Goal: Task Accomplishment & Management: Manage account settings

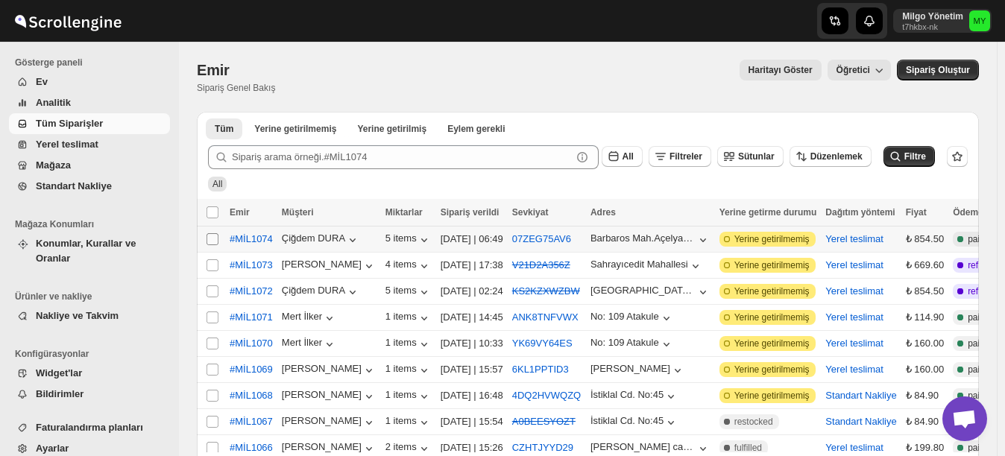
click at [216, 241] on input "Select order" at bounding box center [213, 239] width 12 height 12
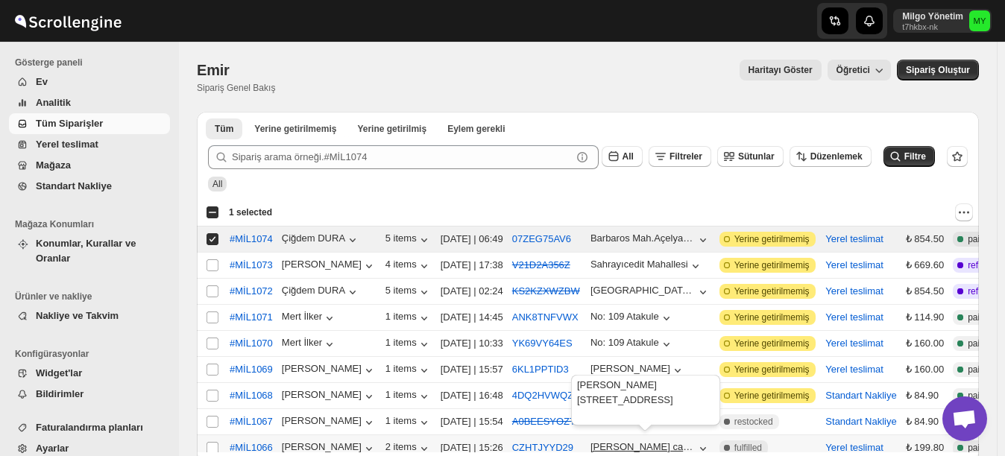
click at [621, 446] on div "[PERSON_NAME] caddesi no 79 ulus" at bounding box center [643, 446] width 105 height 11
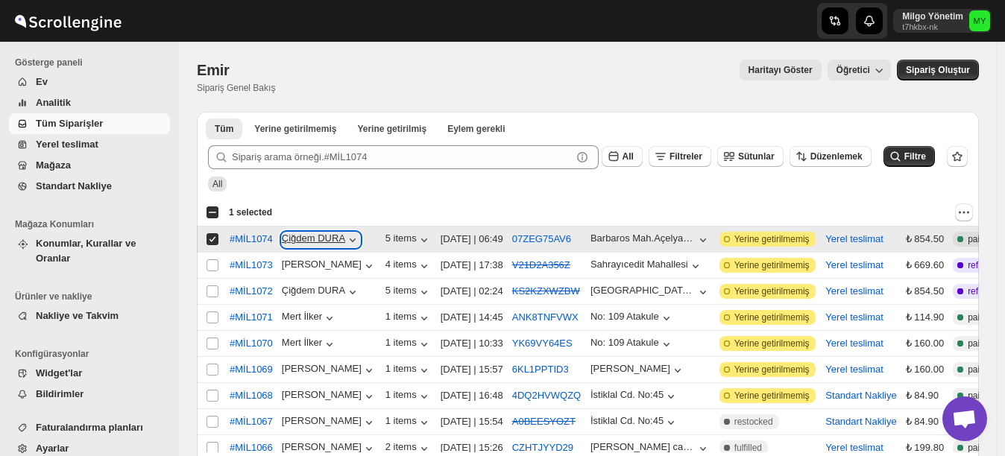
click at [347, 241] on icon "button" at bounding box center [352, 240] width 15 height 15
click at [443, 215] on div at bounding box center [628, 213] width 689 height 18
click at [362, 239] on div "Çiğdem DURA" at bounding box center [329, 239] width 95 height 16
click at [762, 242] on span "Yerine getirilmemiş" at bounding box center [771, 239] width 75 height 12
drag, startPoint x: 712, startPoint y: 455, endPoint x: 806, endPoint y: 446, distance: 94.4
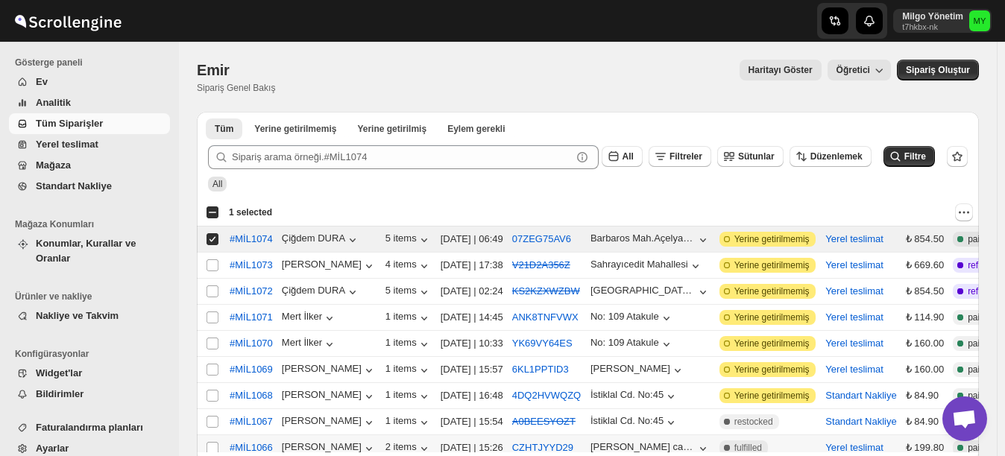
click at [806, 446] on div "Select all orders Emir Müşteri Miktarlar Sipariş verildi Sevkiyat Adres Yerine …" at bounding box center [588, 410] width 782 height 422
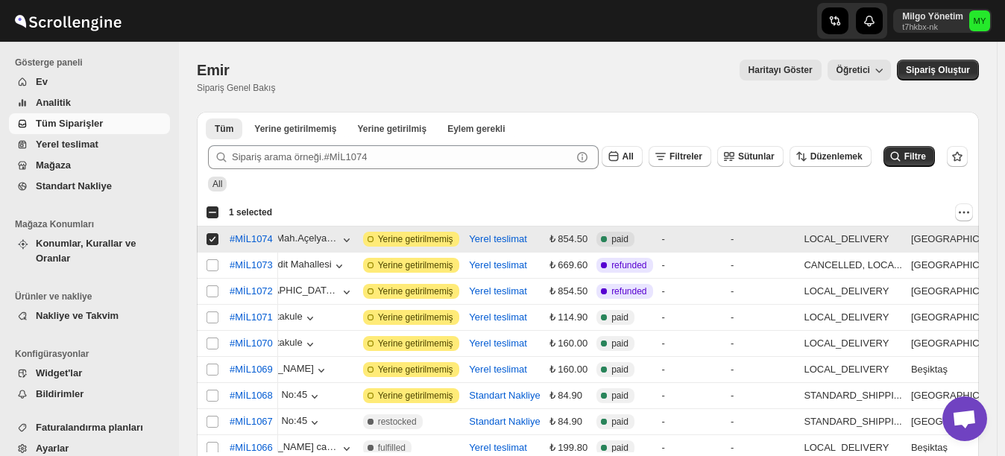
click at [678, 232] on div "-" at bounding box center [692, 239] width 60 height 15
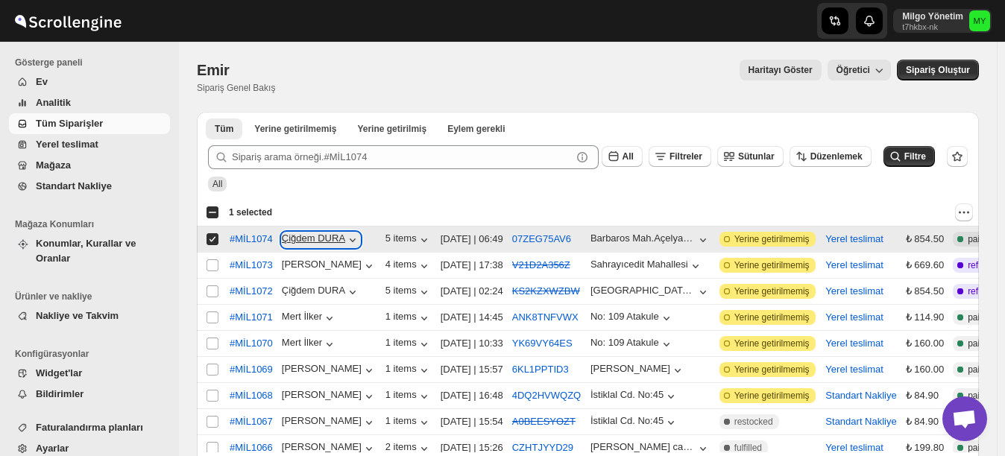
click at [323, 244] on div "Çiğdem DURA" at bounding box center [321, 240] width 78 height 15
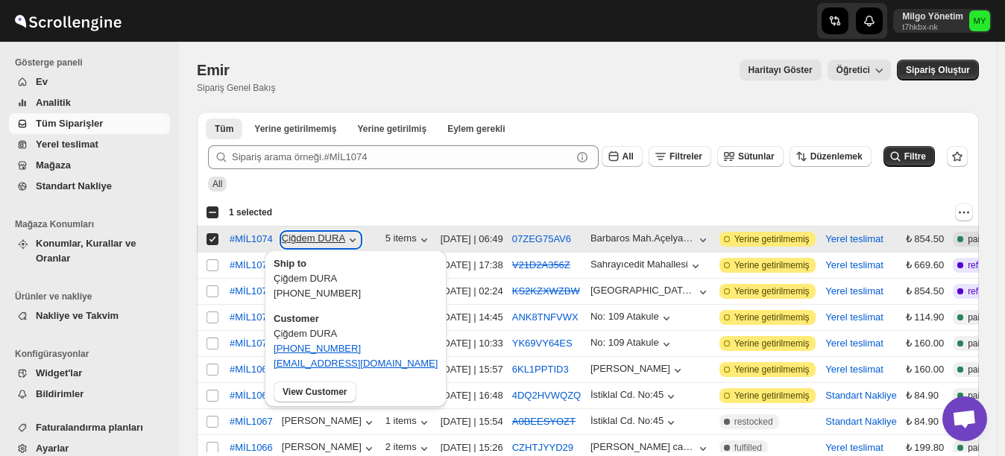
click at [323, 244] on div "Çiğdem DURA" at bounding box center [321, 240] width 78 height 15
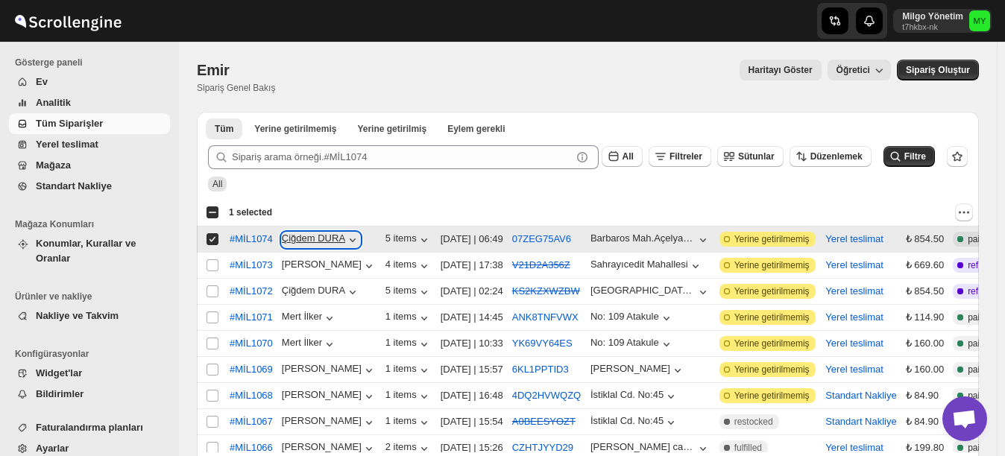
click at [323, 244] on div "Çiğdem DURA" at bounding box center [321, 240] width 78 height 15
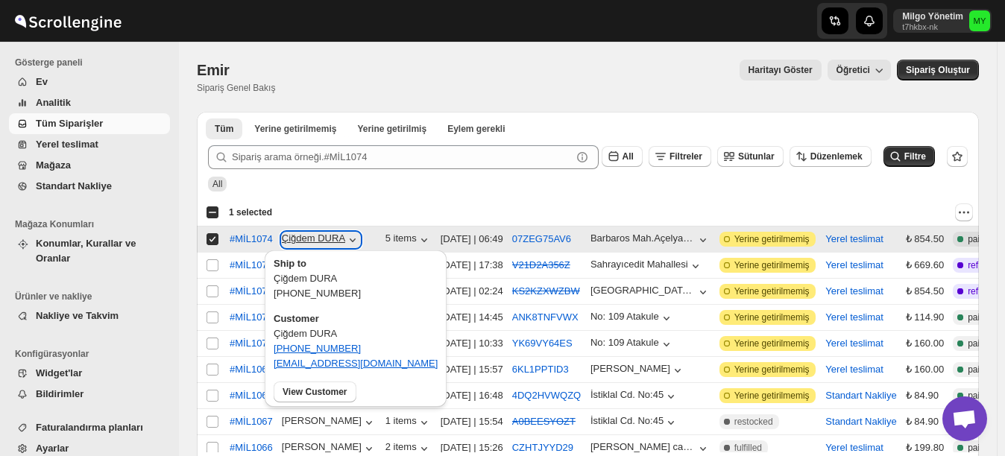
click at [323, 244] on div "Çiğdem DURA" at bounding box center [321, 240] width 78 height 15
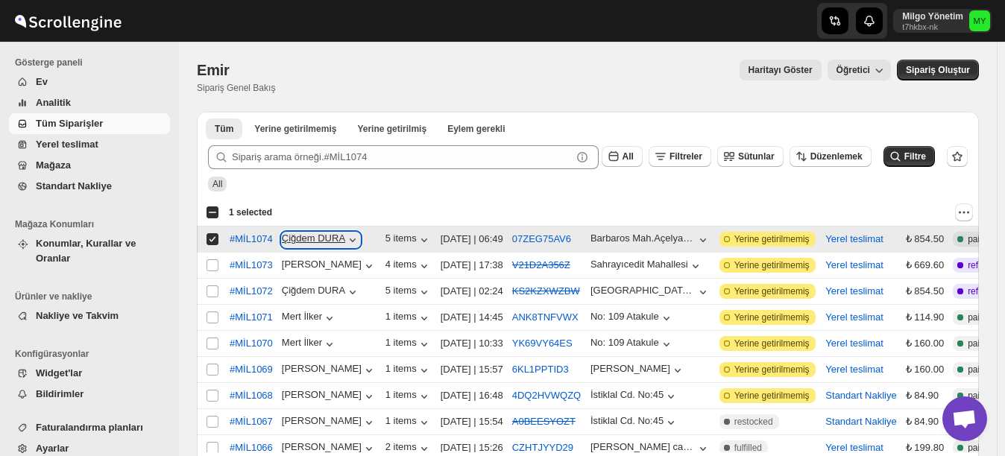
click at [323, 244] on div "Çiğdem DURA" at bounding box center [321, 240] width 78 height 15
click at [215, 239] on input "Select order" at bounding box center [213, 239] width 12 height 12
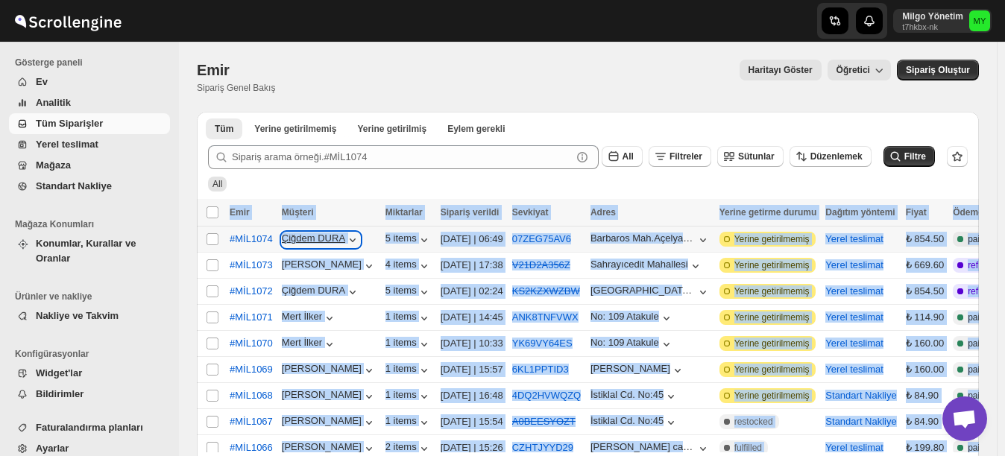
click at [315, 243] on div "Çiğdem DURA" at bounding box center [321, 240] width 78 height 15
click at [207, 236] on input "Select order" at bounding box center [213, 239] width 12 height 12
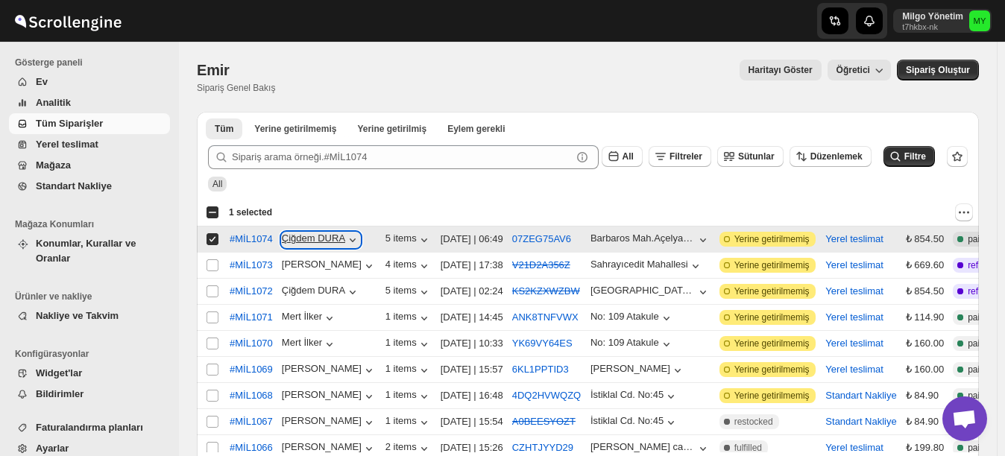
click at [350, 241] on icon "button" at bounding box center [353, 241] width 6 height 4
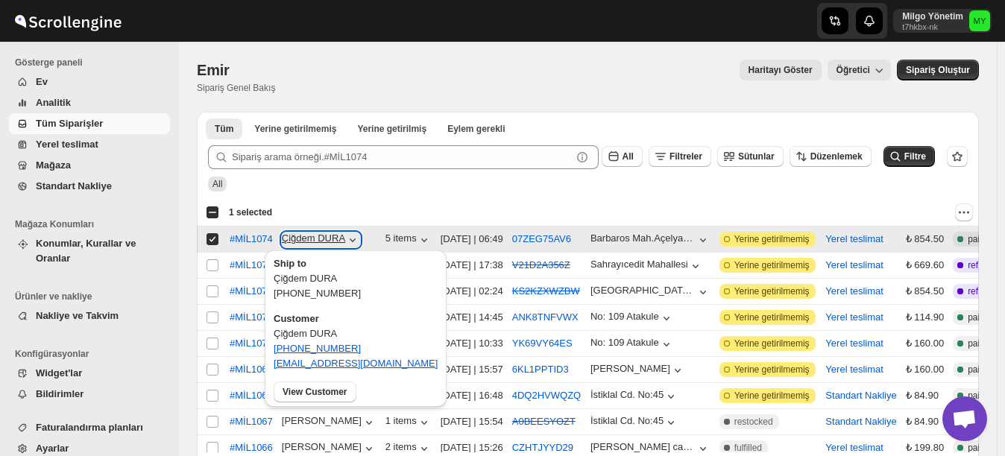
click at [350, 241] on icon "button" at bounding box center [353, 241] width 6 height 4
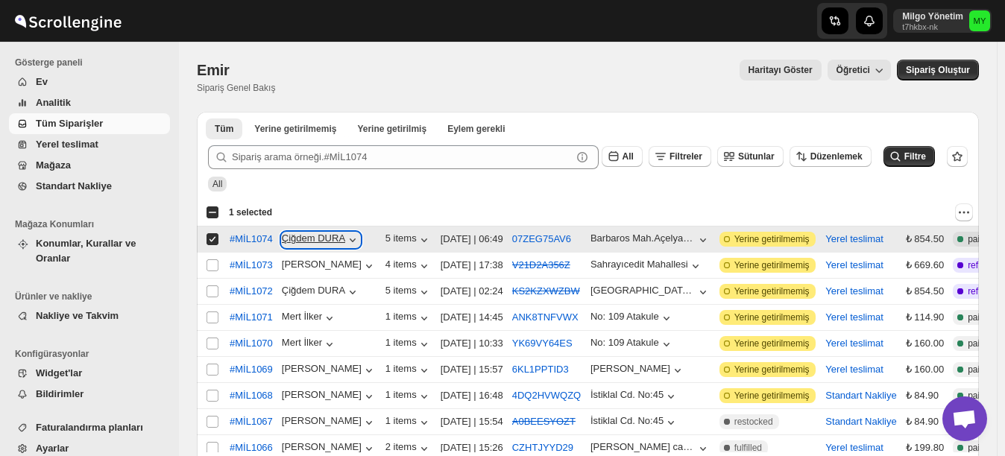
click at [350, 241] on icon "button" at bounding box center [353, 241] width 6 height 4
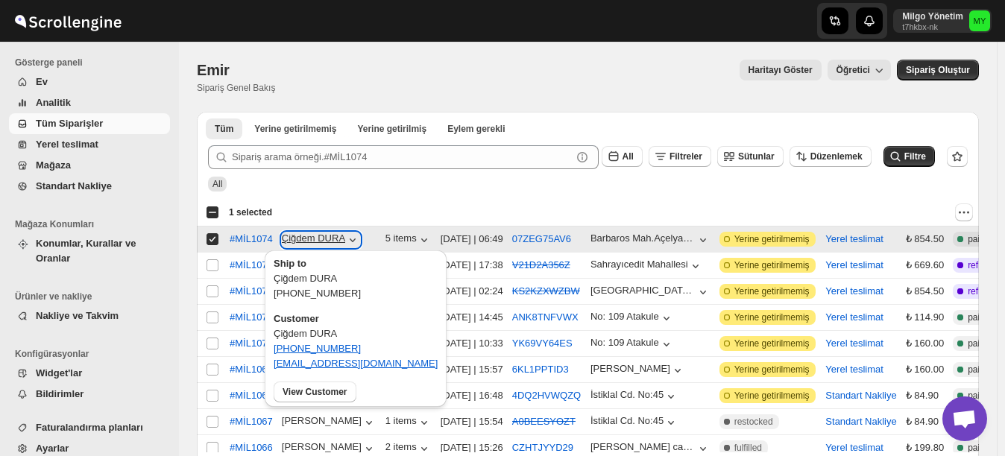
click at [350, 241] on icon "button" at bounding box center [353, 241] width 6 height 4
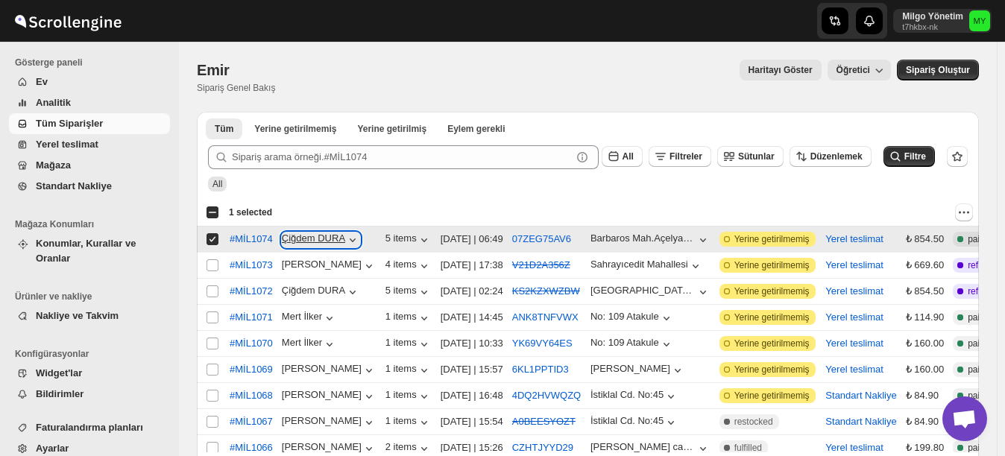
click at [350, 241] on icon "button" at bounding box center [353, 241] width 6 height 4
click at [421, 239] on icon "button" at bounding box center [424, 241] width 6 height 4
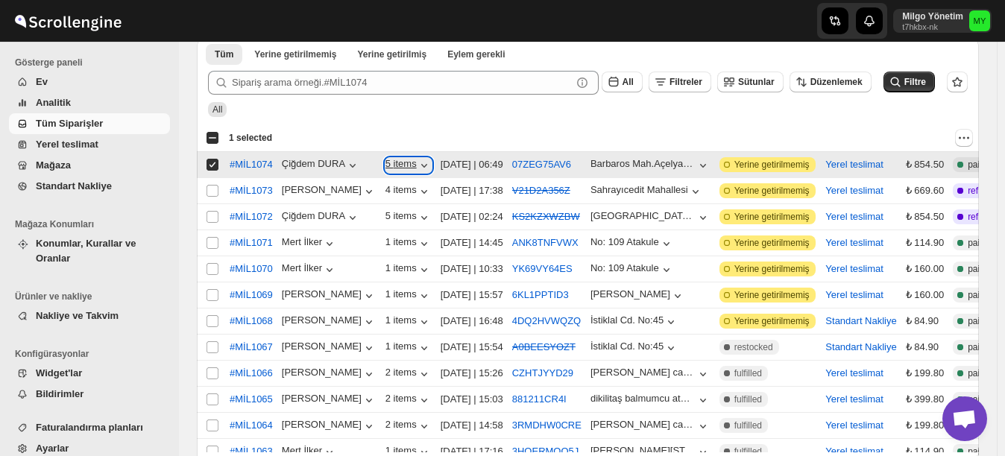
click at [421, 166] on icon "button" at bounding box center [424, 166] width 6 height 4
click at [453, 116] on div "All" at bounding box center [585, 103] width 766 height 28
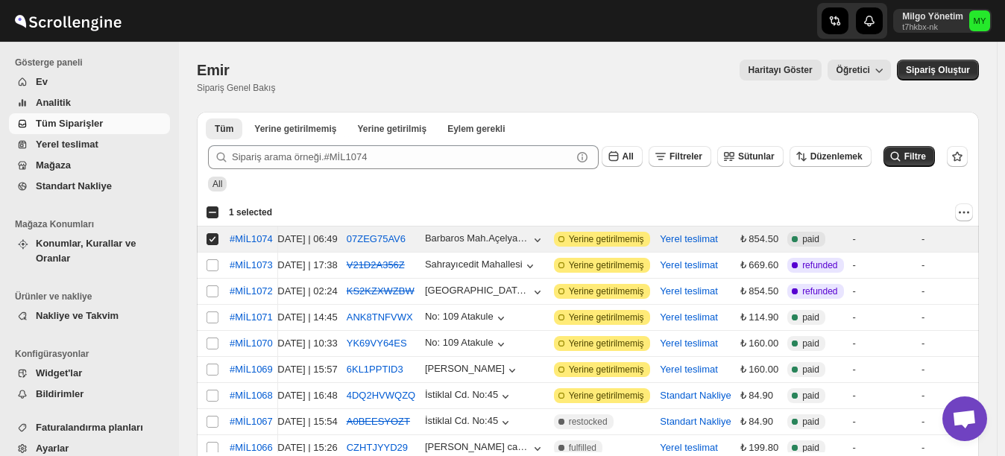
scroll to position [0, 184]
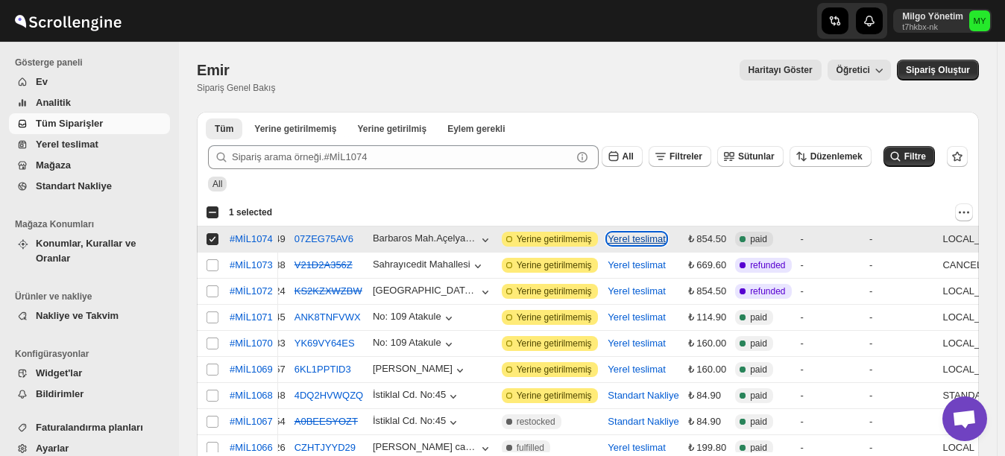
click at [655, 238] on button "Yerel teslimat" at bounding box center [637, 238] width 58 height 11
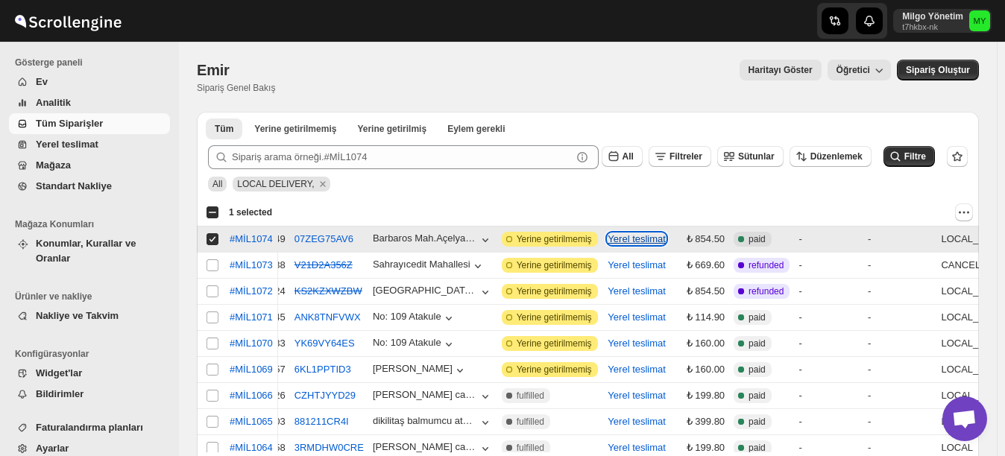
click at [655, 238] on button "Yerel teslimat" at bounding box center [637, 238] width 58 height 11
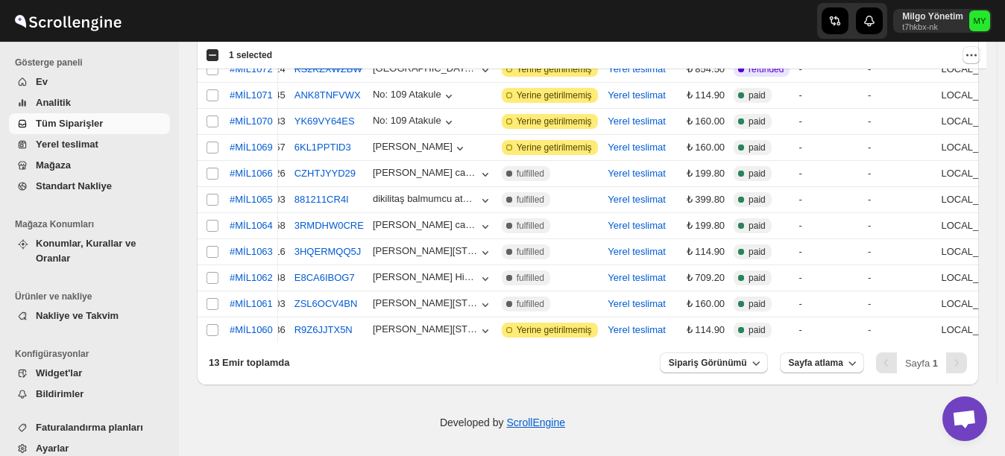
scroll to position [0, 0]
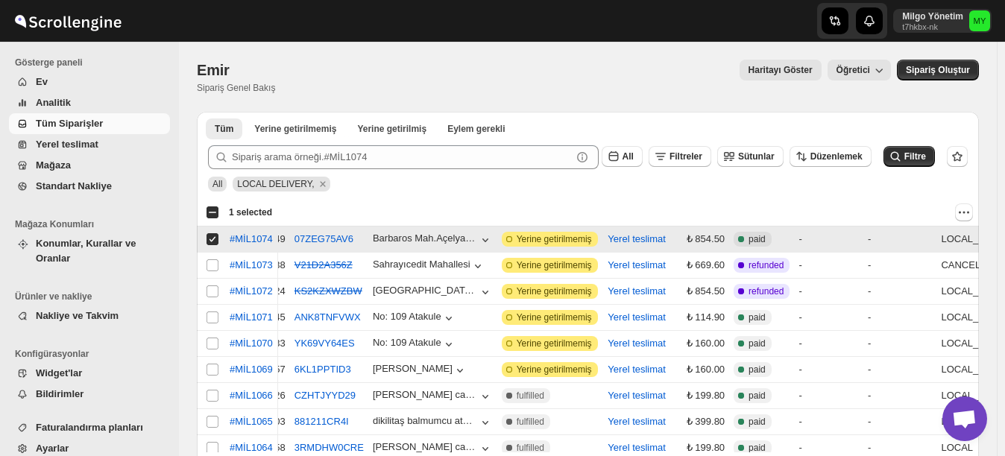
click at [207, 237] on input "Select order" at bounding box center [213, 239] width 12 height 12
checkbox input "false"
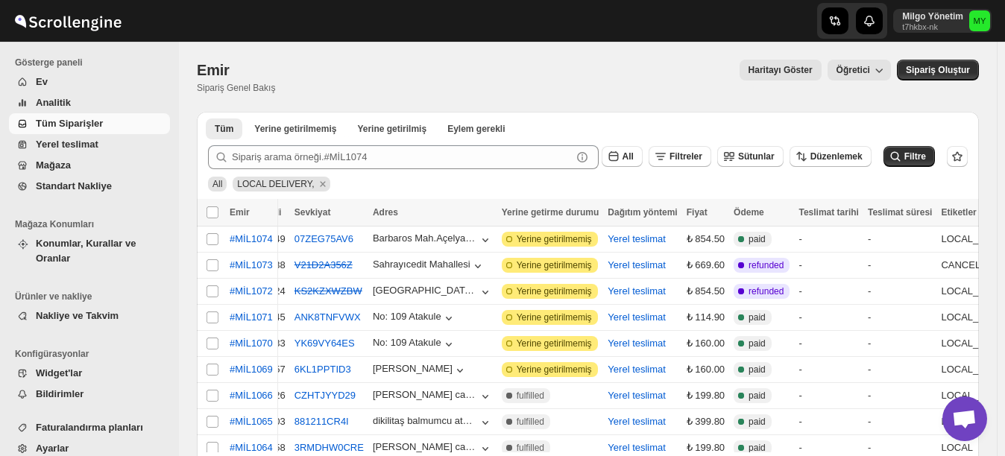
click at [85, 169] on span "Mağaza" at bounding box center [101, 165] width 131 height 15
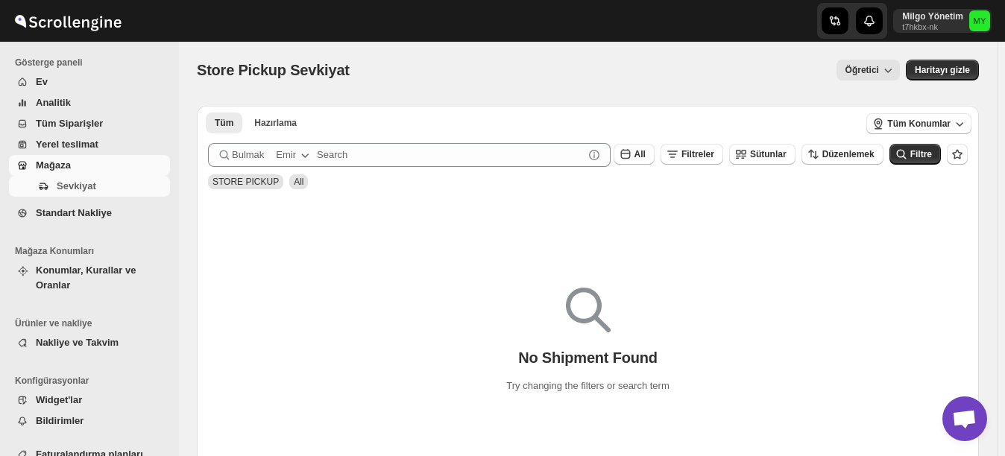
click at [895, 69] on icon "button" at bounding box center [888, 70] width 15 height 15
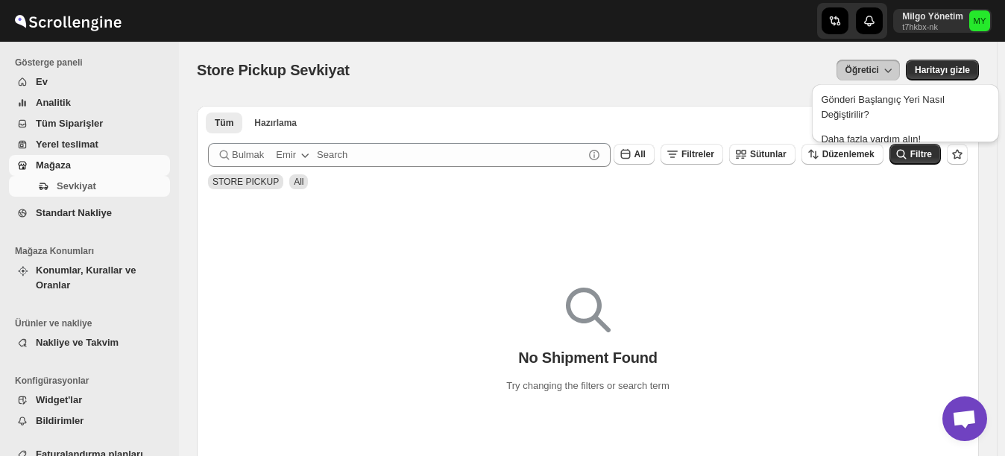
click at [690, 78] on div "Öğretici" at bounding box center [634, 70] width 532 height 21
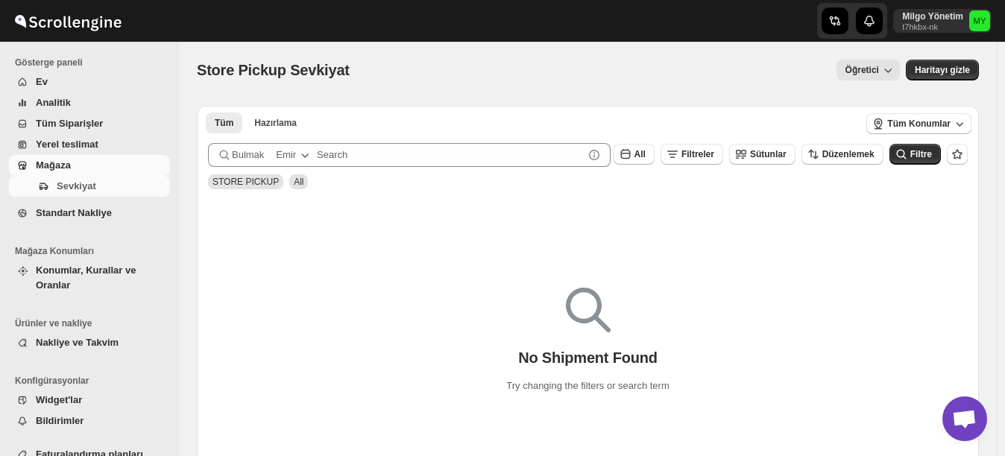
click at [107, 98] on span "Analitik" at bounding box center [101, 102] width 131 height 15
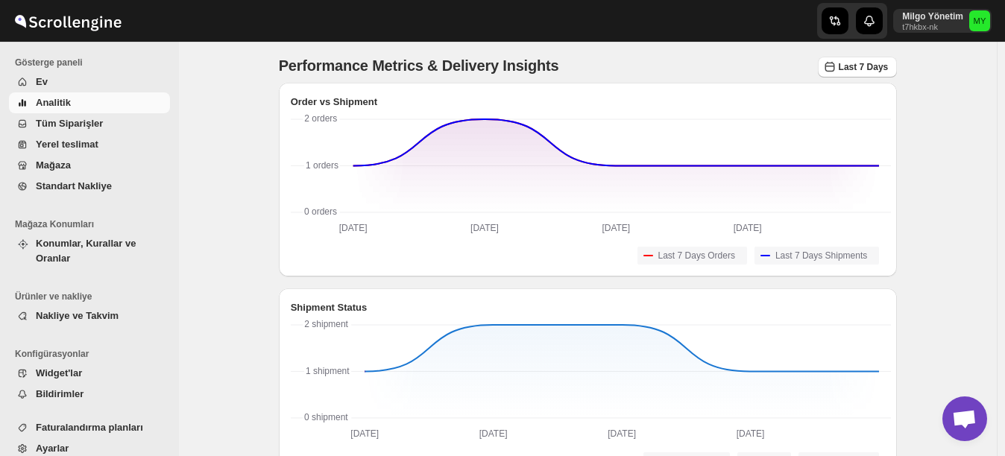
click at [110, 84] on span "Ev" at bounding box center [101, 82] width 131 height 15
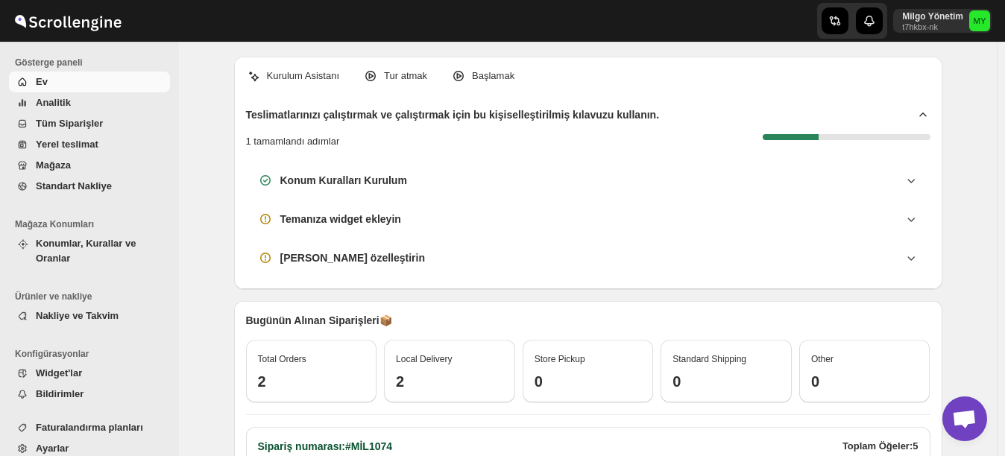
scroll to position [220, 0]
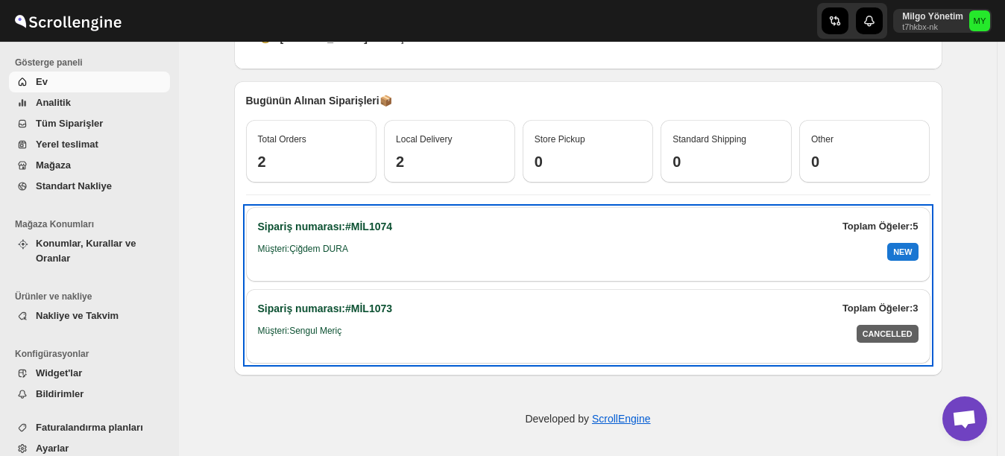
click at [901, 253] on div "NEW" at bounding box center [902, 252] width 31 height 18
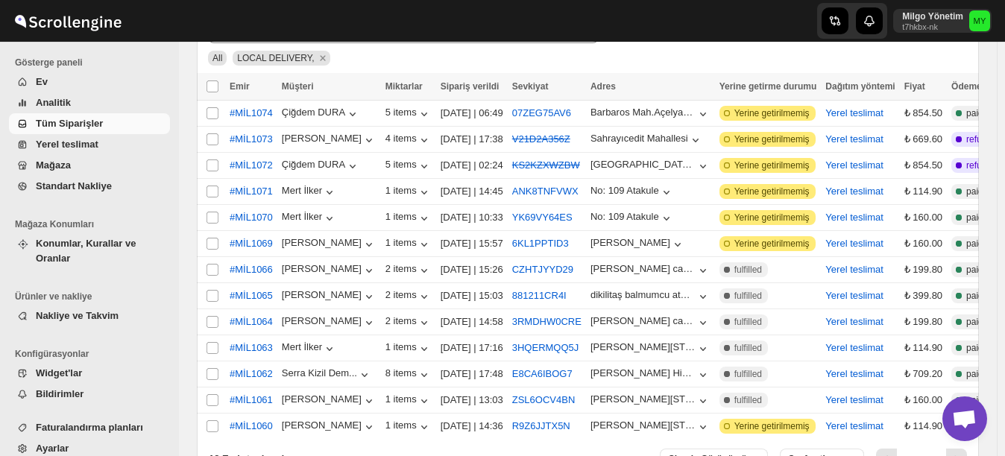
scroll to position [149, 0]
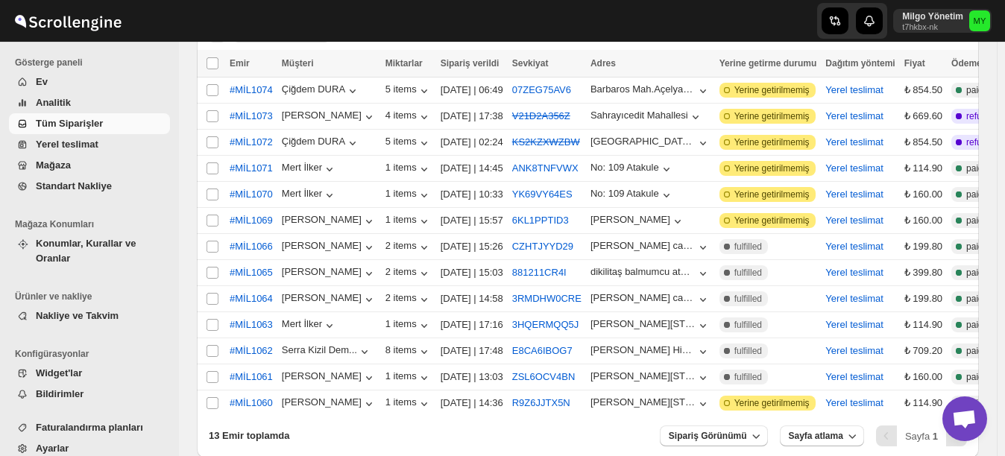
click at [101, 441] on span "Ayarlar" at bounding box center [101, 448] width 131 height 15
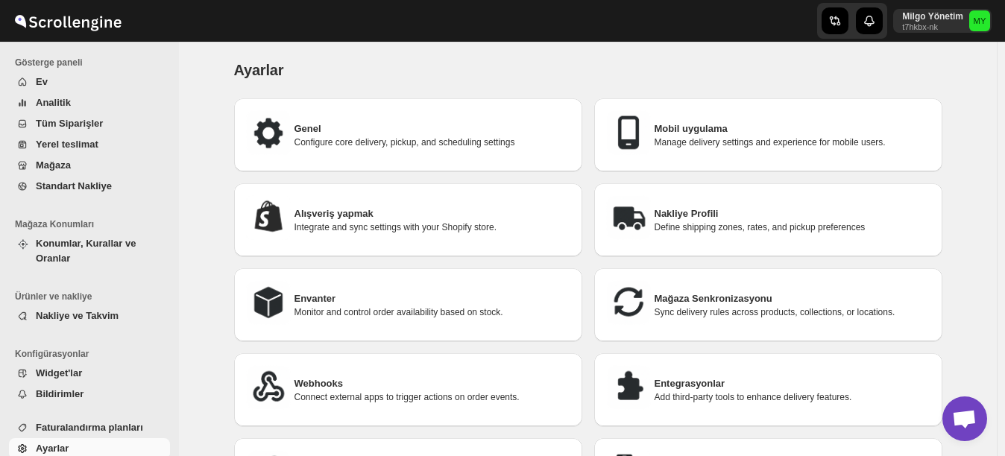
click at [102, 82] on span "Ev" at bounding box center [101, 82] width 131 height 15
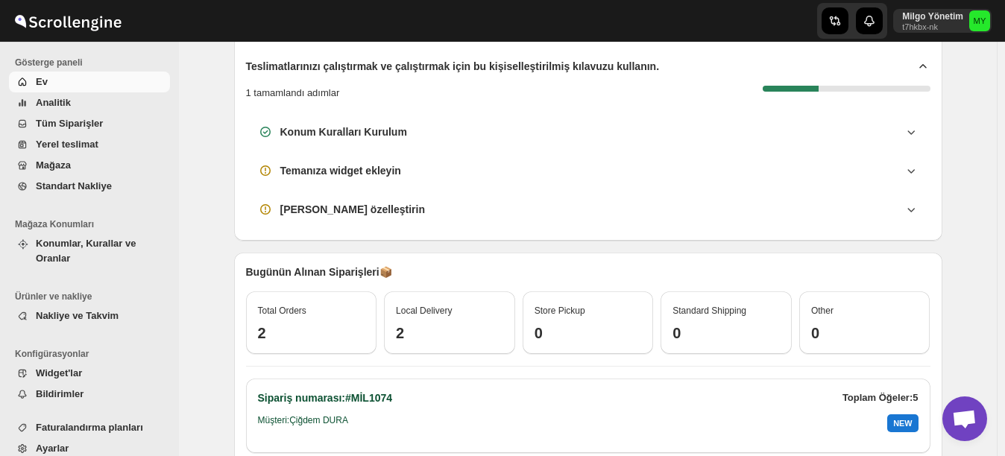
scroll to position [75, 0]
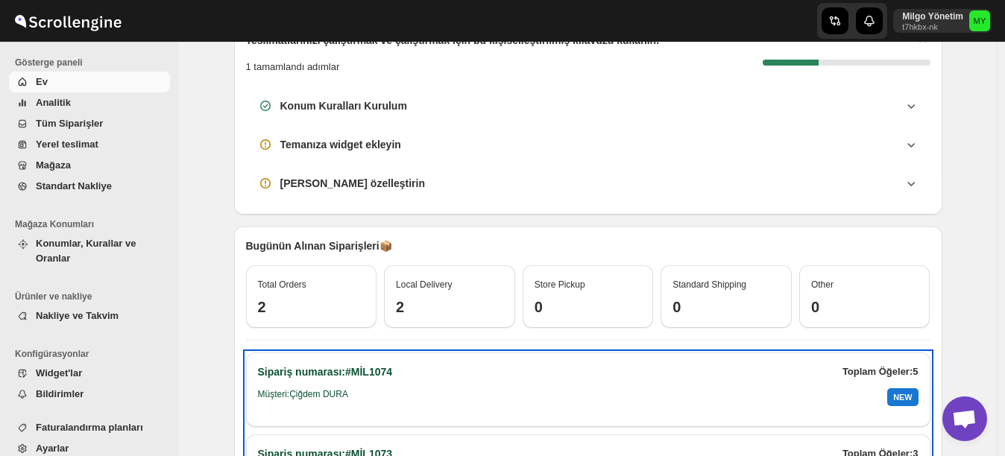
click at [462, 395] on div "Müşteri: Çiğdem DURA NEW" at bounding box center [588, 397] width 661 height 18
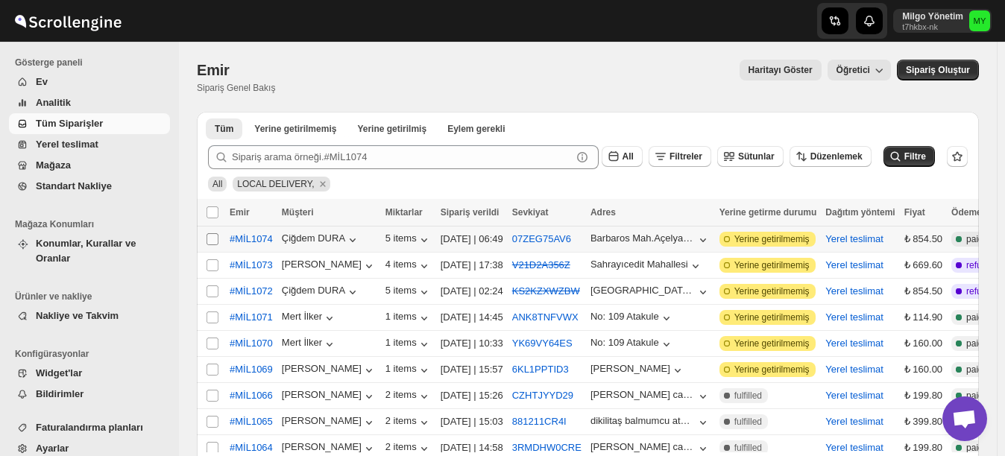
click at [213, 239] on input "Select order" at bounding box center [213, 239] width 12 height 12
checkbox input "true"
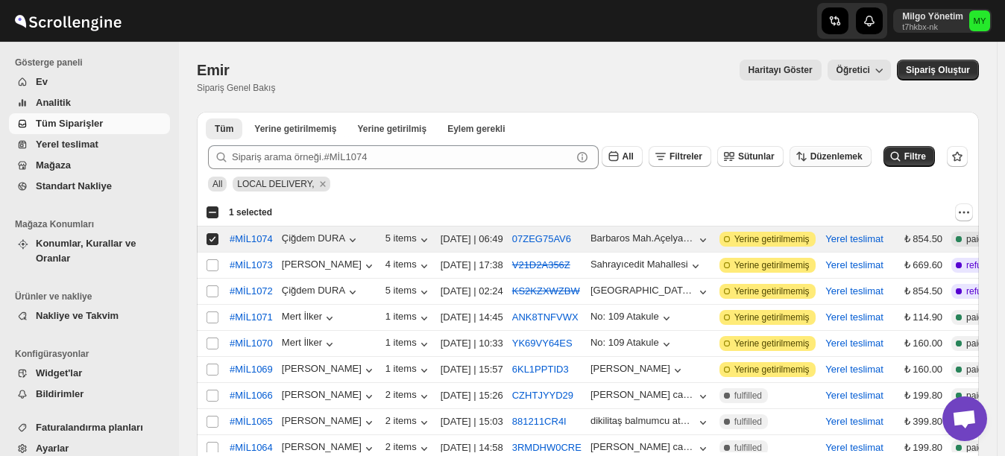
click at [845, 160] on span "Düzenlemek" at bounding box center [836, 156] width 52 height 10
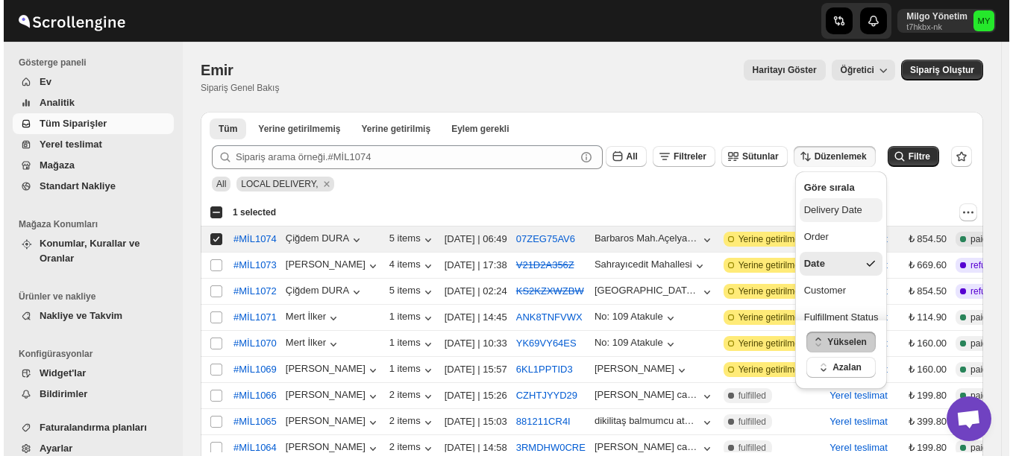
scroll to position [13, 0]
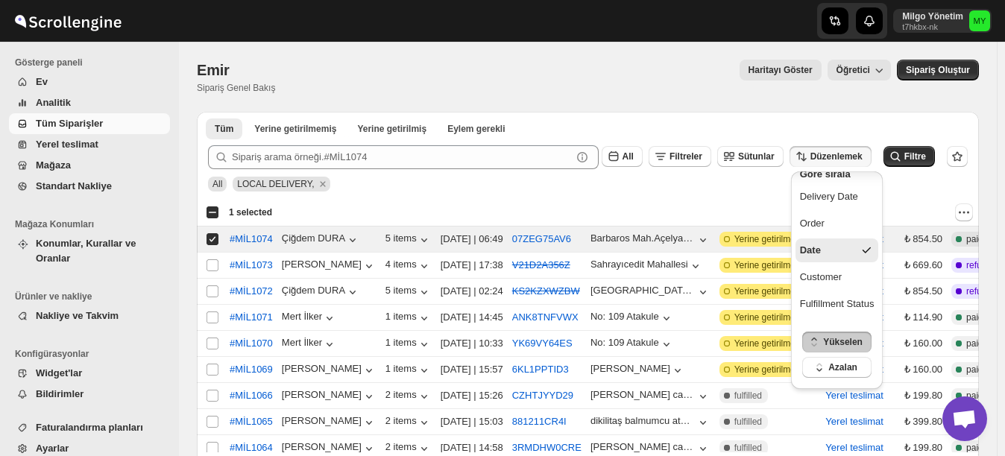
click at [729, 194] on div "Submit All Filtreler Sütunlar Düzenlemek Filtre All LOCAL DELIVERY," at bounding box center [588, 166] width 782 height 66
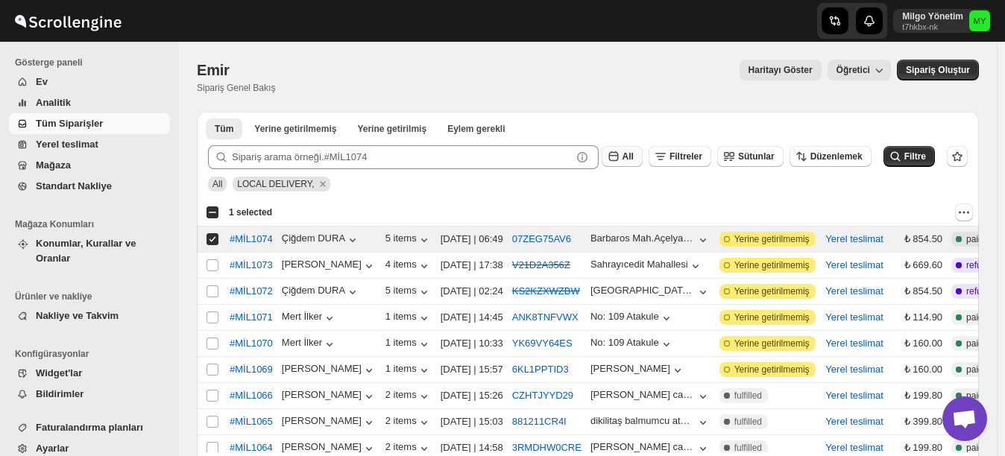
click at [621, 154] on icon "button" at bounding box center [613, 156] width 15 height 15
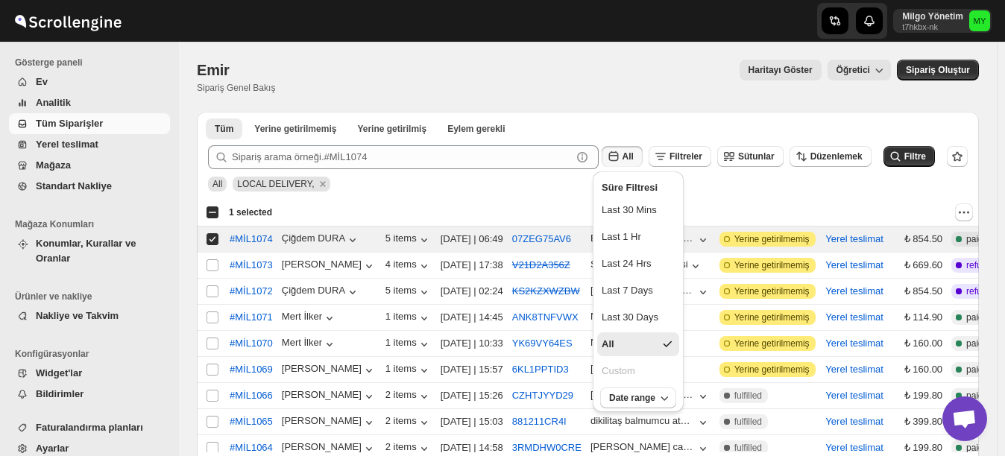
click at [737, 204] on div at bounding box center [628, 213] width 689 height 18
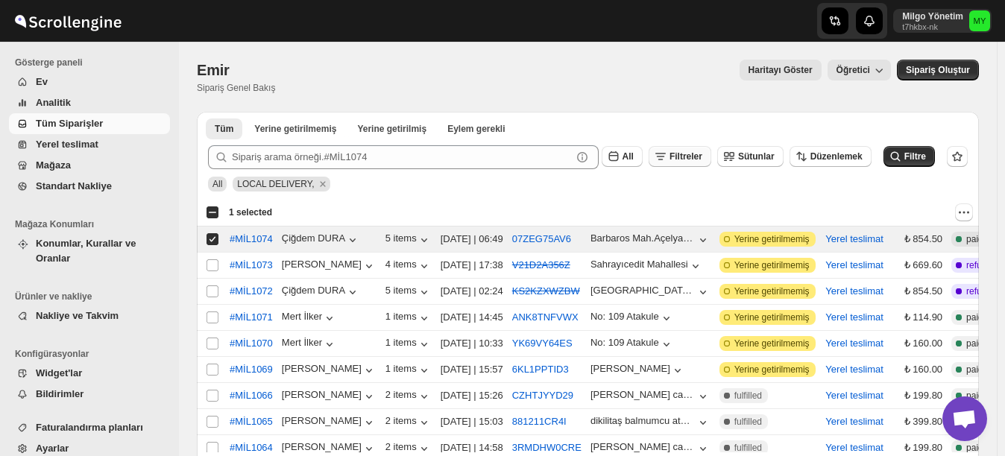
click at [702, 160] on span "Filtreler" at bounding box center [686, 156] width 33 height 10
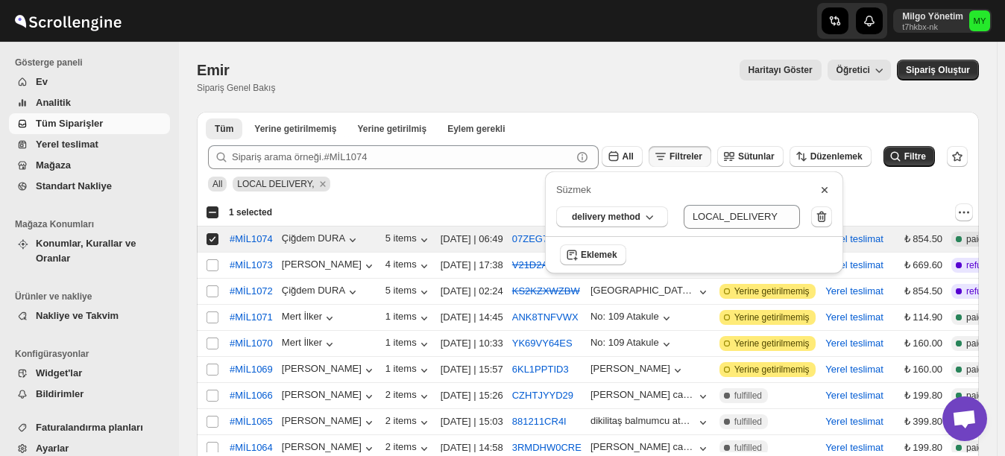
click at [426, 199] on div "Select all 13 orders 1 selected" at bounding box center [588, 212] width 782 height 27
click at [483, 195] on div "Submit All Filtreler Sütunlar Düzenlemek Filtre All LOCAL DELIVERY," at bounding box center [588, 166] width 782 height 66
click at [825, 188] on icon at bounding box center [824, 190] width 15 height 15
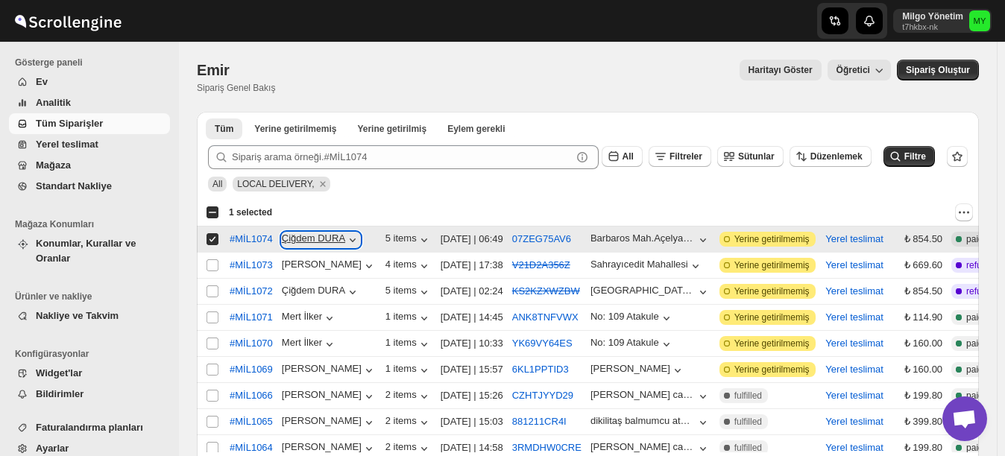
click at [350, 242] on icon "button" at bounding box center [352, 240] width 15 height 15
click at [643, 190] on div "All LOCAL DELIVERY," at bounding box center [585, 177] width 766 height 28
click at [546, 236] on button "07ZEG75AV6" at bounding box center [541, 238] width 59 height 11
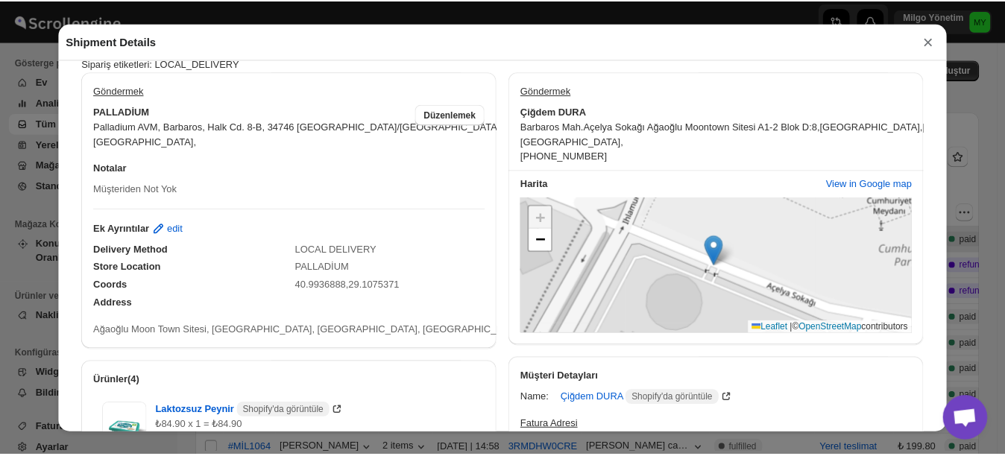
scroll to position [0, 0]
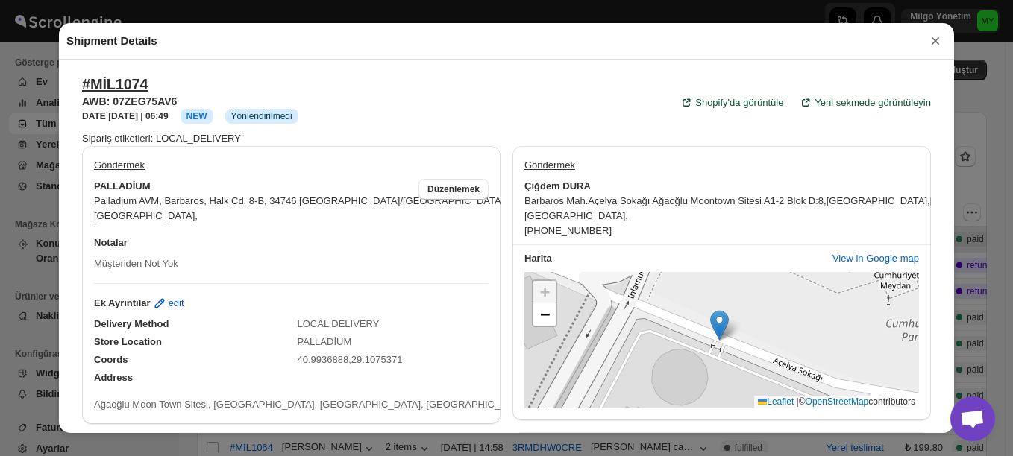
click at [936, 44] on button "×" at bounding box center [935, 41] width 22 height 21
